Goal: Task Accomplishment & Management: Use online tool/utility

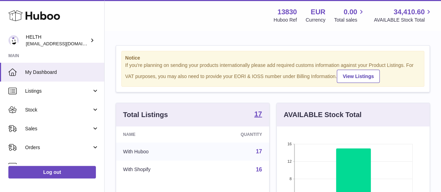
scroll to position [109, 153]
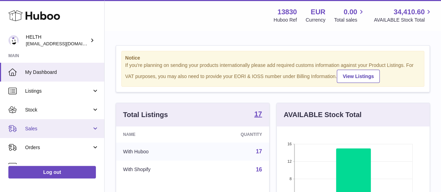
click at [85, 129] on span "Sales" at bounding box center [58, 129] width 67 height 7
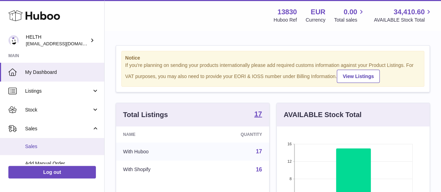
click at [80, 143] on link "Sales" at bounding box center [52, 146] width 104 height 17
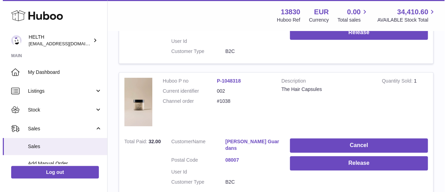
scroll to position [223, 0]
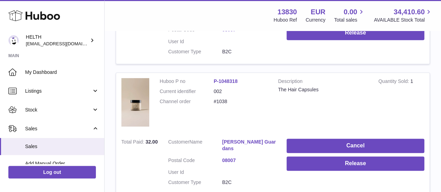
click at [244, 140] on link "Laura Garvia Guardans" at bounding box center [249, 145] width 54 height 13
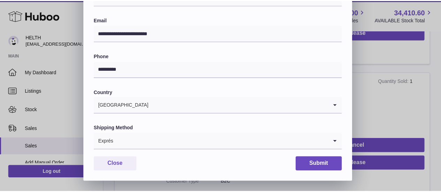
scroll to position [0, 0]
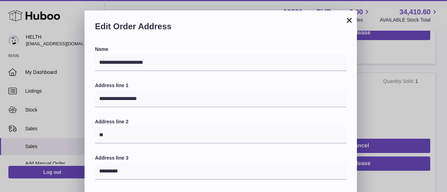
click at [348, 22] on button "×" at bounding box center [349, 20] width 8 height 8
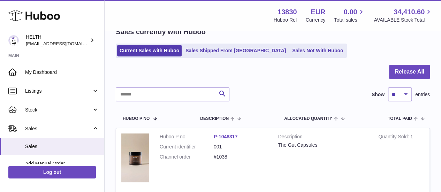
scroll to position [82, 0]
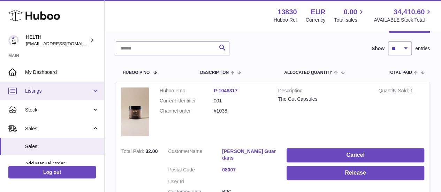
click at [70, 93] on span "Listings" at bounding box center [58, 91] width 67 height 7
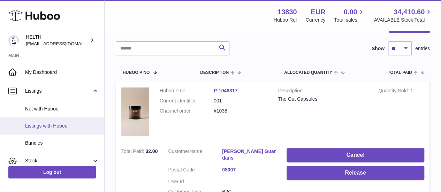
click at [50, 127] on span "Listings with Huboo" at bounding box center [62, 126] width 74 height 7
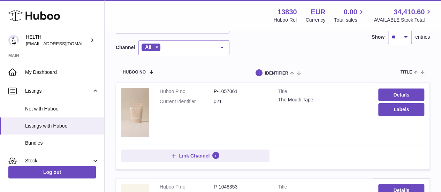
scroll to position [56, 0]
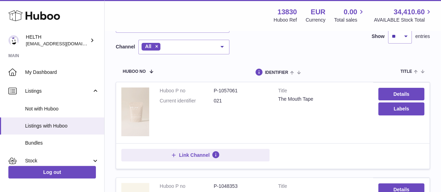
click at [136, 118] on img at bounding box center [135, 112] width 28 height 49
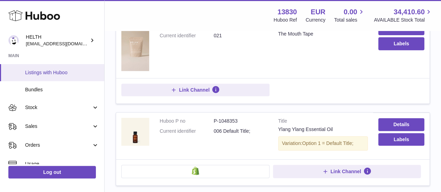
scroll to position [54, 0]
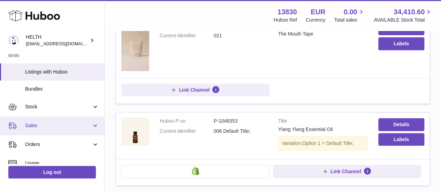
click at [53, 126] on span "Sales" at bounding box center [58, 125] width 67 height 7
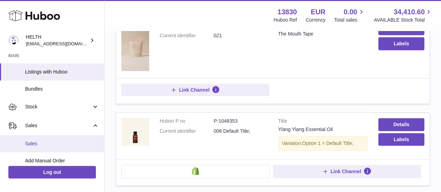
click at [54, 141] on span "Sales" at bounding box center [62, 144] width 74 height 7
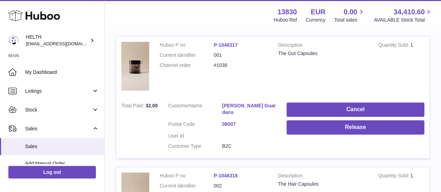
scroll to position [143, 0]
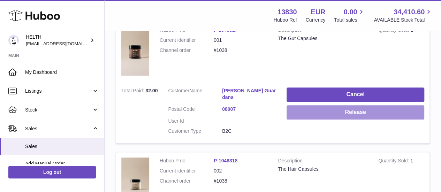
click at [320, 116] on button "Release" at bounding box center [356, 112] width 138 height 14
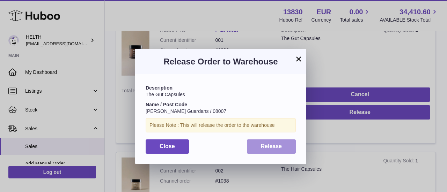
click at [272, 143] on span "Release" at bounding box center [271, 146] width 21 height 6
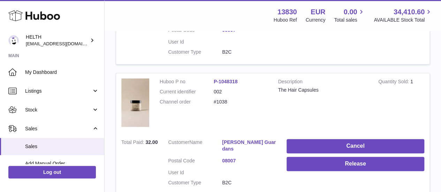
scroll to position [223, 0]
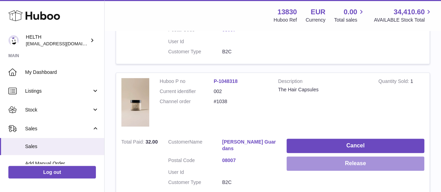
click at [329, 164] on button "Release" at bounding box center [356, 164] width 138 height 14
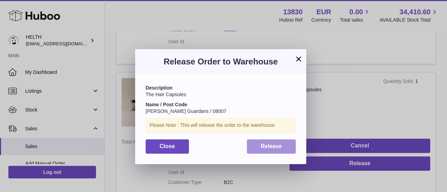
click at [276, 144] on span "Release" at bounding box center [271, 146] width 21 height 6
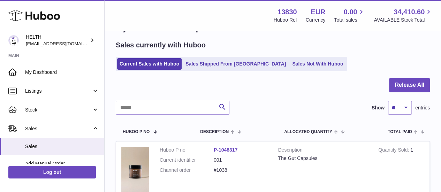
scroll to position [0, 0]
